Goal: Browse casually

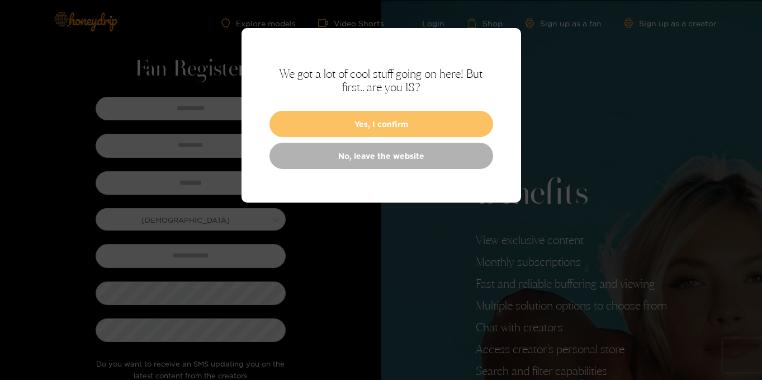
click at [310, 124] on button "Yes, I confirm" at bounding box center [382, 124] width 224 height 26
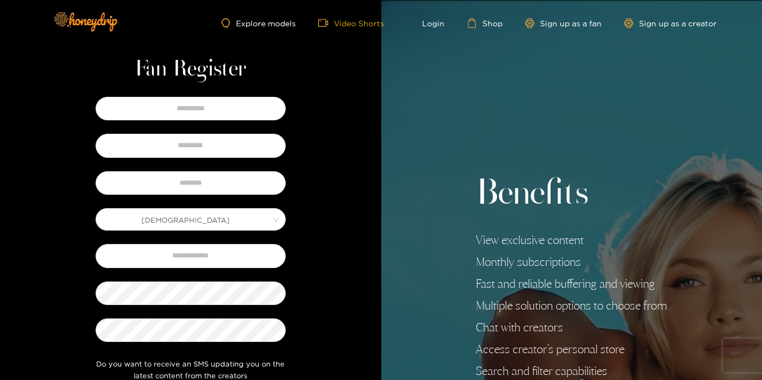
click at [321, 22] on icon "video-camera" at bounding box center [323, 23] width 10 height 10
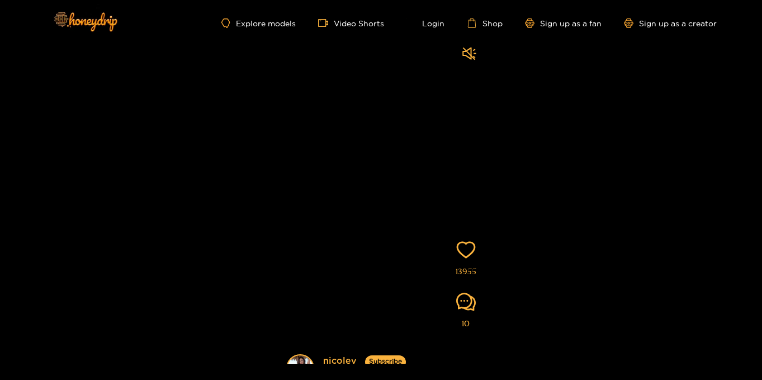
scroll to position [17, 0]
click at [422, 183] on video at bounding box center [381, 218] width 213 height 369
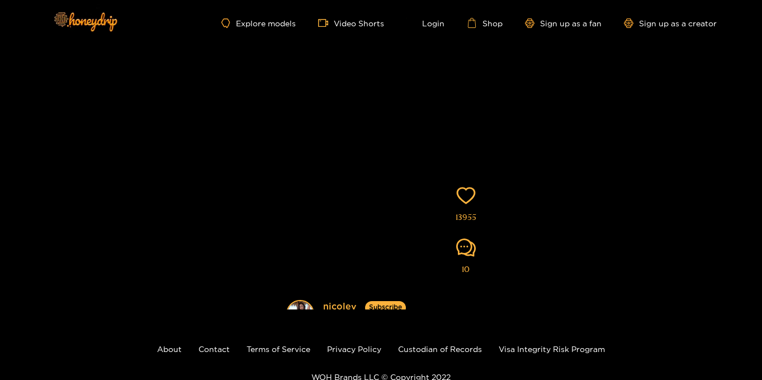
scroll to position [0, 0]
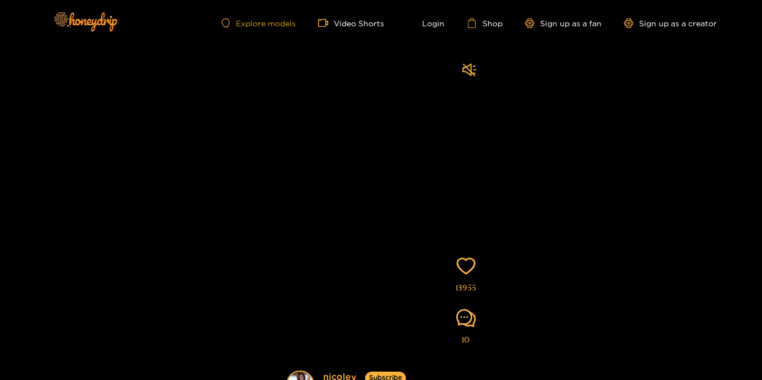
click at [239, 18] on link "Explore models" at bounding box center [259, 23] width 74 height 10
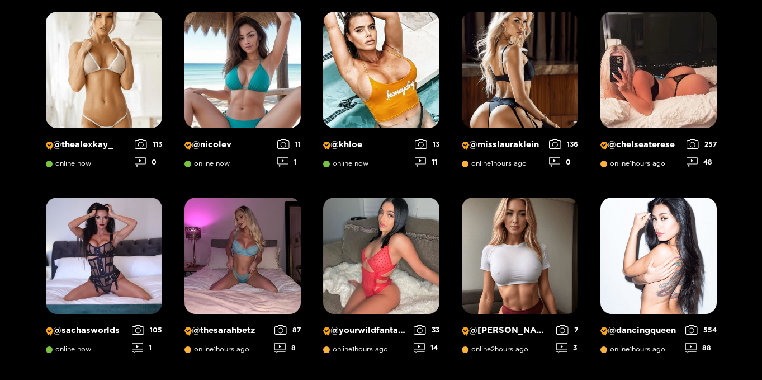
scroll to position [209, 0]
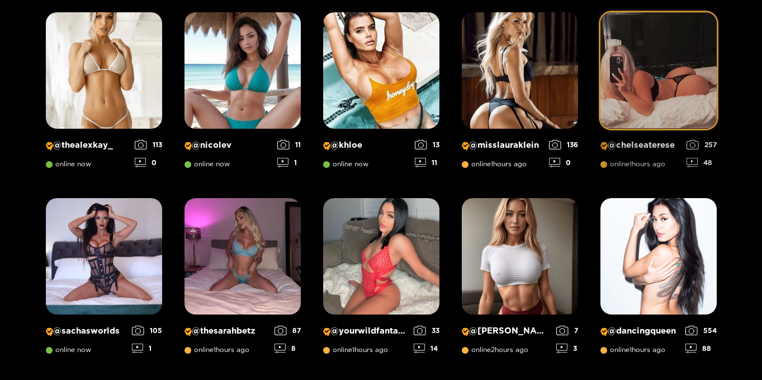
click at [632, 91] on img at bounding box center [659, 70] width 116 height 116
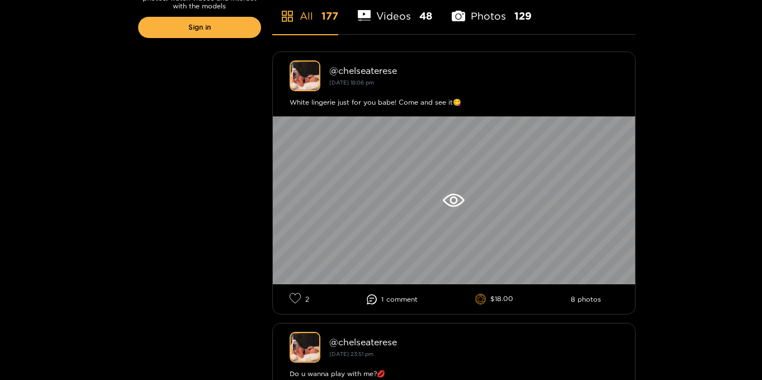
scroll to position [296, 0]
